Goal: Find contact information: Find contact information

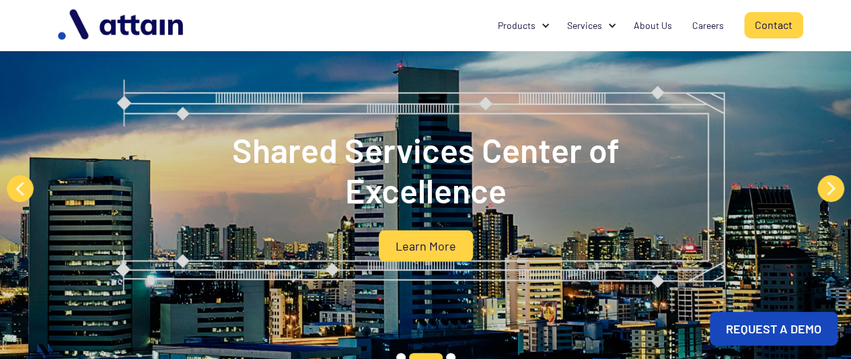
click at [767, 24] on link "Contact" at bounding box center [773, 25] width 59 height 26
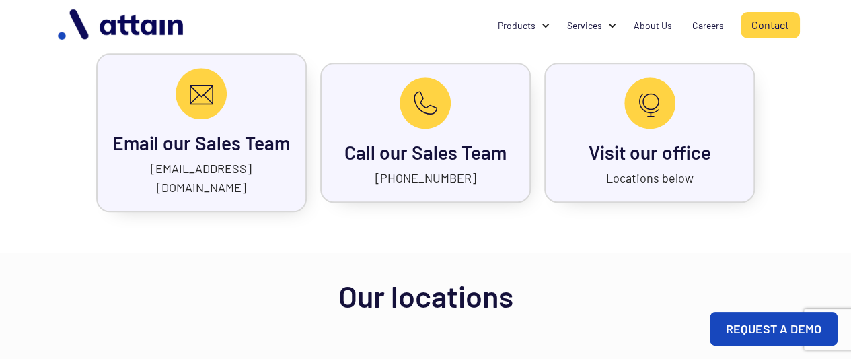
scroll to position [662, 0]
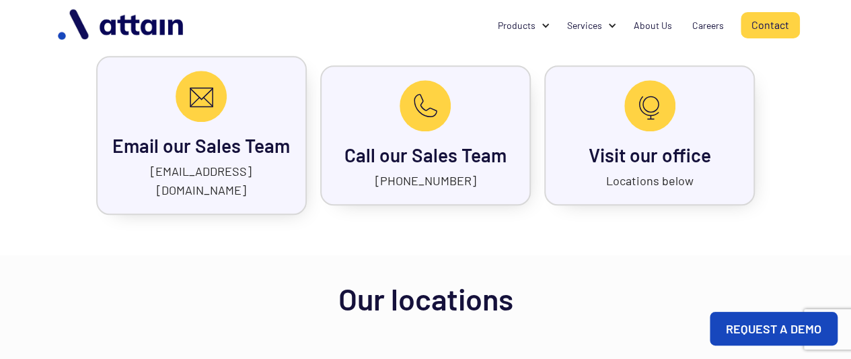
drag, startPoint x: 470, startPoint y: 172, endPoint x: 393, endPoint y: 170, distance: 76.7
click at [393, 170] on div "Call our Sales Team +91-99011-19581" at bounding box center [425, 135] width 211 height 140
copy link "91-99011-19581"
drag, startPoint x: 277, startPoint y: 169, endPoint x: 98, endPoint y: 176, distance: 179.7
click at [98, 176] on div "Email our Sales Team sales@attainsolutions.com" at bounding box center [201, 135] width 211 height 159
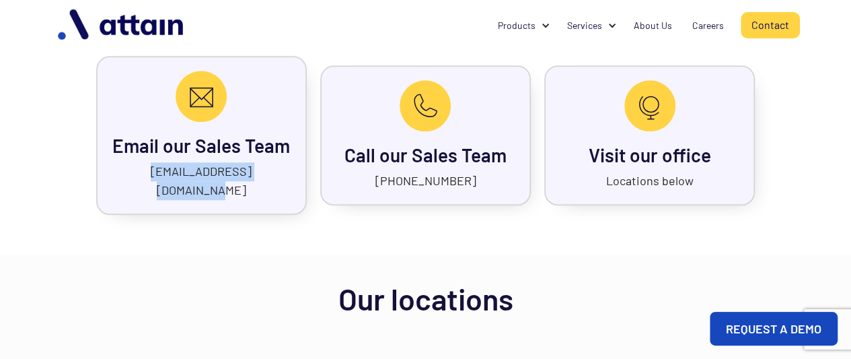
copy link "sales@attainsolutions.com"
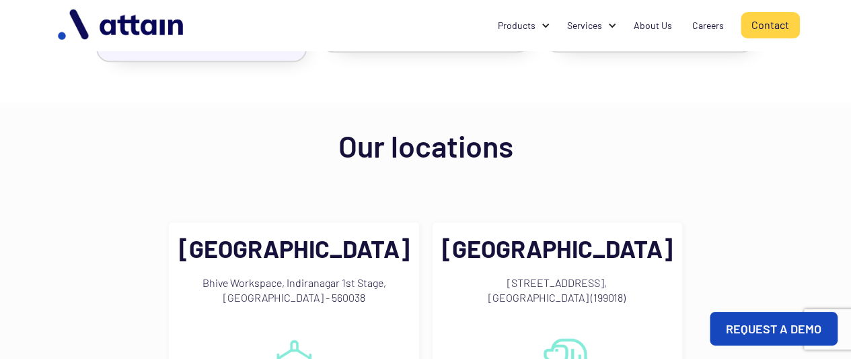
scroll to position [830, 0]
